Goal: Task Accomplishment & Management: Manage account settings

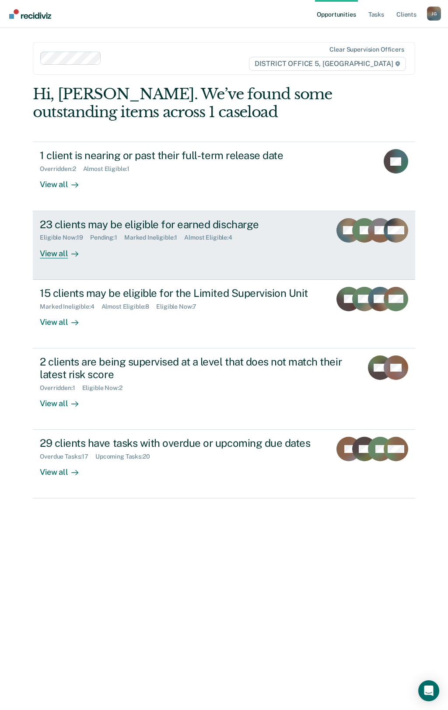
click at [157, 239] on div "Marked Ineligible : 1" at bounding box center [154, 237] width 60 height 7
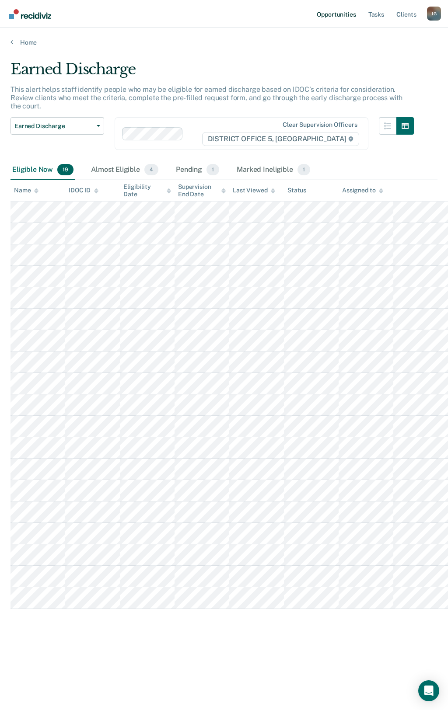
click at [329, 14] on link "Opportunities" at bounding box center [336, 14] width 42 height 28
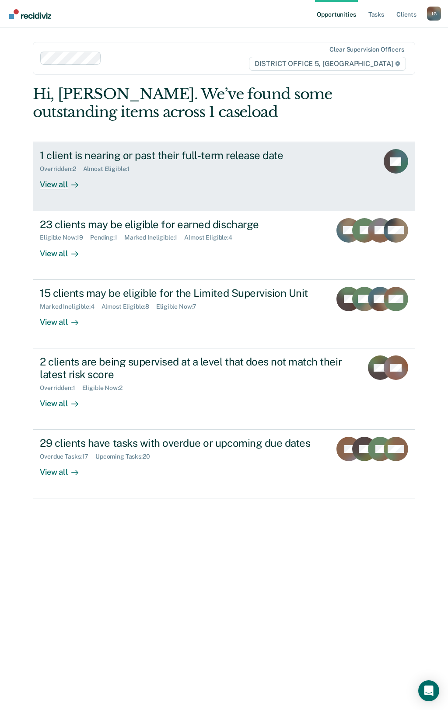
click at [236, 161] on div "1 client is nearing or past their full-term release date" at bounding box center [193, 155] width 307 height 13
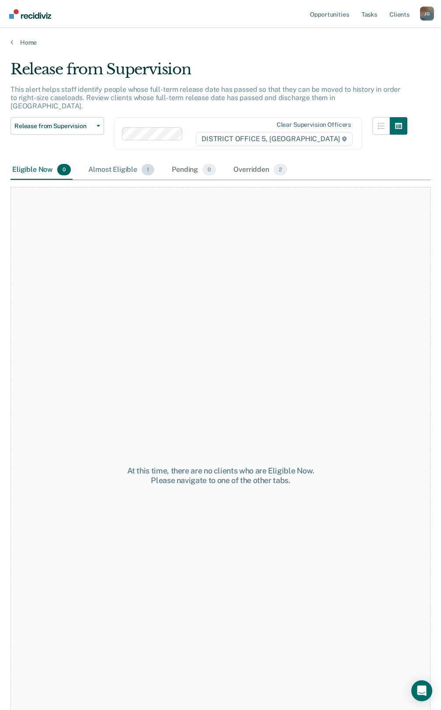
click at [120, 166] on div "Almost Eligible 1" at bounding box center [122, 169] width 70 height 19
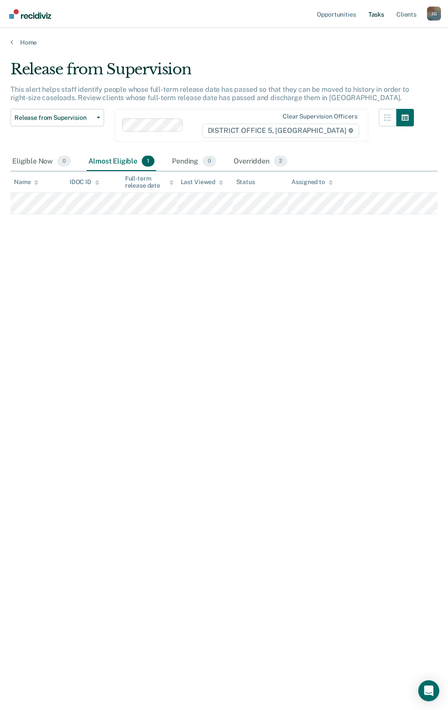
click at [379, 12] on link "Tasks" at bounding box center [375, 14] width 19 height 28
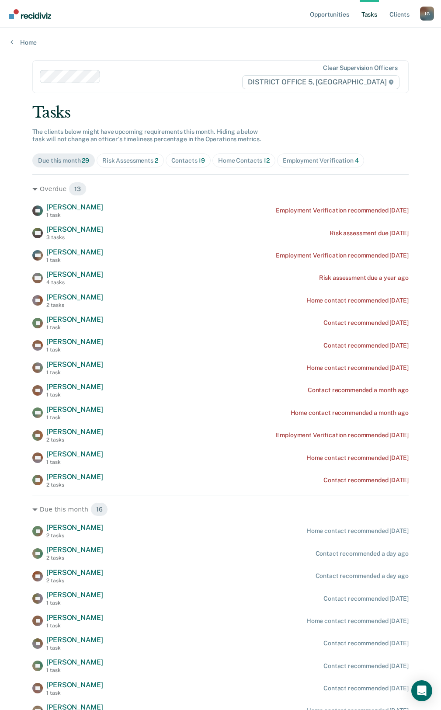
click at [129, 159] on div "Risk Assessments 2" at bounding box center [130, 160] width 56 height 7
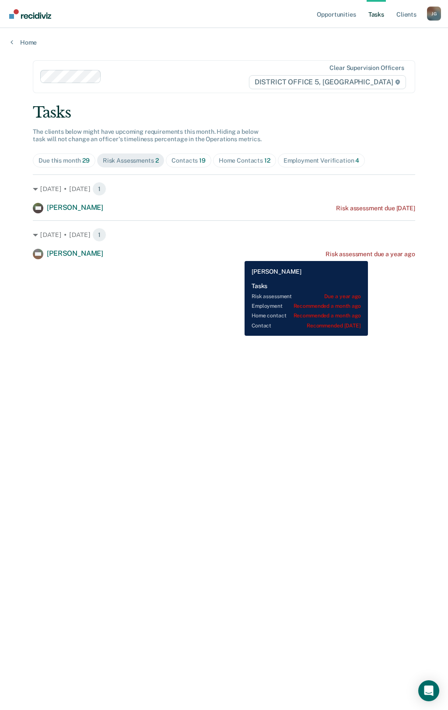
click at [368, 254] on div "Risk assessment due a year ago" at bounding box center [370, 254] width 90 height 7
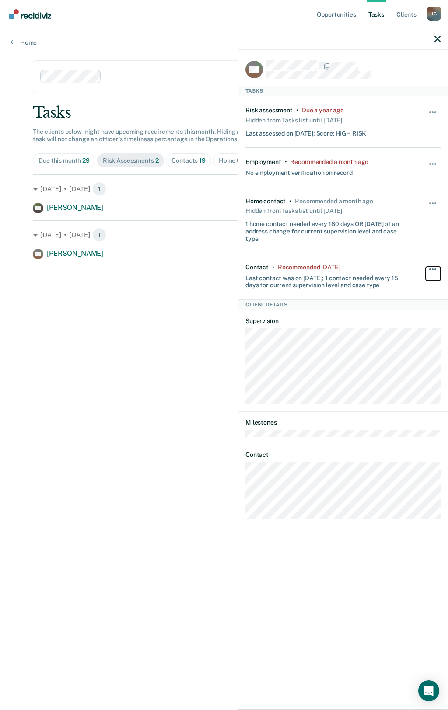
click at [435, 268] on span "button" at bounding box center [435, 269] width 2 height 2
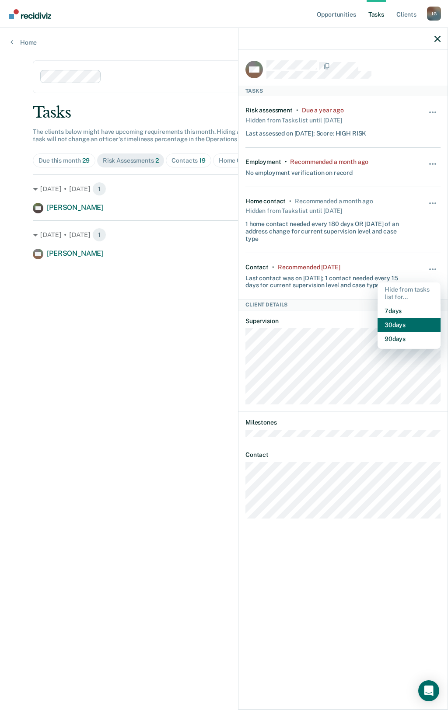
click at [403, 326] on button "30 days" at bounding box center [408, 325] width 63 height 14
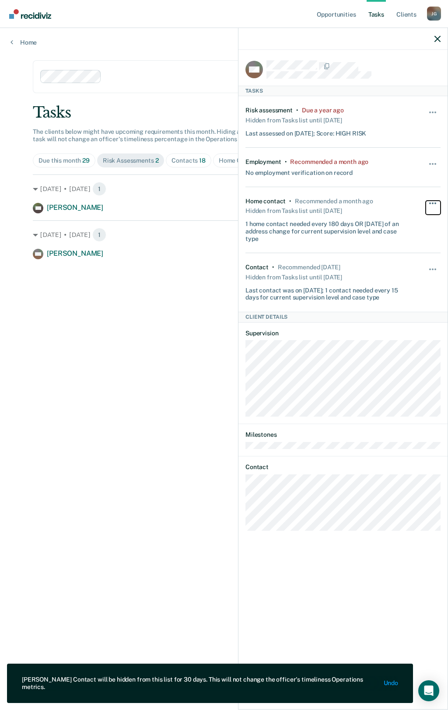
click at [436, 201] on button "button" at bounding box center [432, 208] width 15 height 14
click at [431, 163] on button "button" at bounding box center [432, 168] width 15 height 14
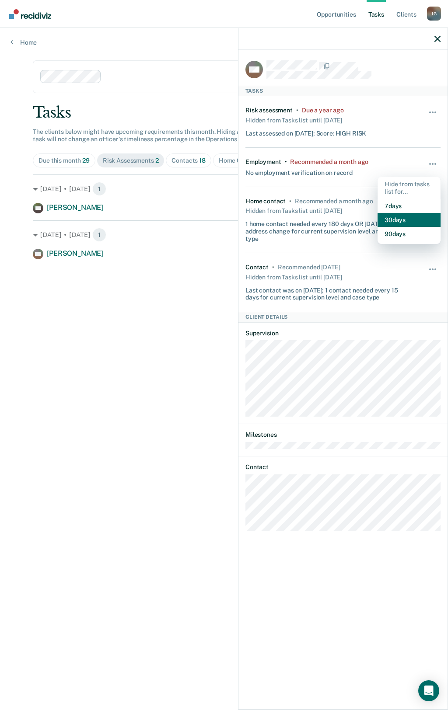
click at [408, 215] on button "30 days" at bounding box center [408, 220] width 63 height 14
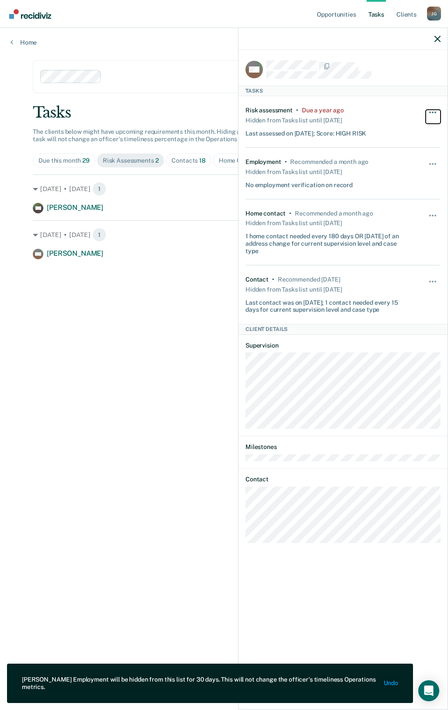
click at [435, 112] on span "button" at bounding box center [435, 112] width 2 height 2
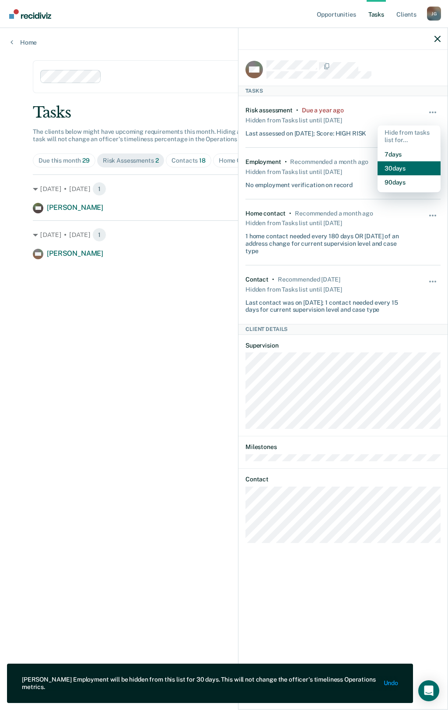
click at [398, 167] on button "30 days" at bounding box center [408, 168] width 63 height 14
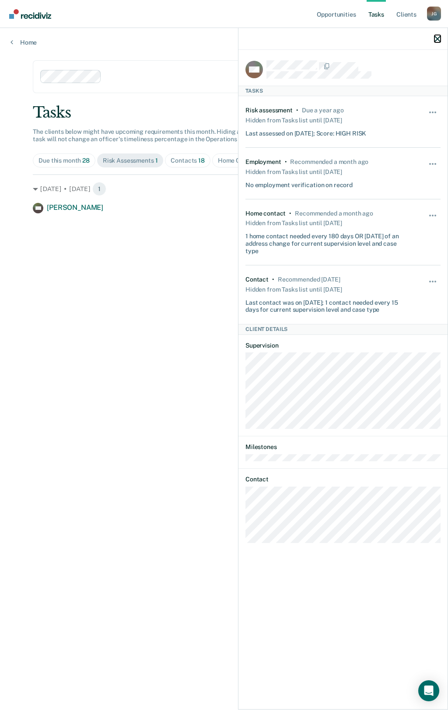
click at [438, 41] on icon "button" at bounding box center [437, 39] width 6 height 6
